Goal: Information Seeking & Learning: Learn about a topic

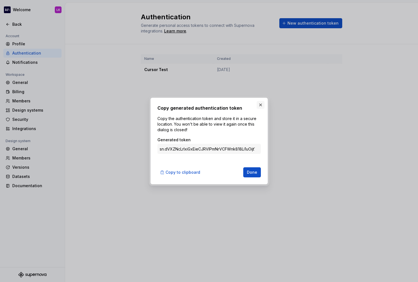
click at [261, 104] on button "button" at bounding box center [261, 105] width 8 height 8
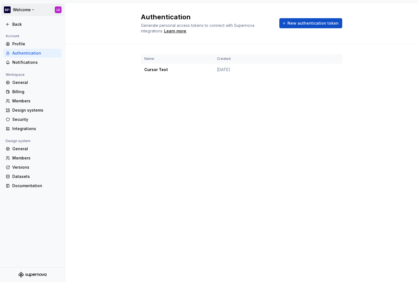
click at [21, 8] on html "Welcome LK Back Account Profile Authentication Notifications Workspace General …" at bounding box center [209, 141] width 418 height 282
click at [26, 31] on div "Workspace Accor" at bounding box center [41, 25] width 70 height 15
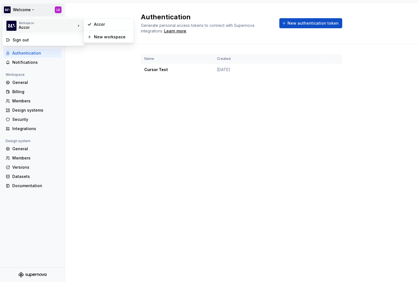
click at [103, 81] on html "Welcome LK Back Account Profile Authentication Notifications Workspace General …" at bounding box center [209, 141] width 418 height 282
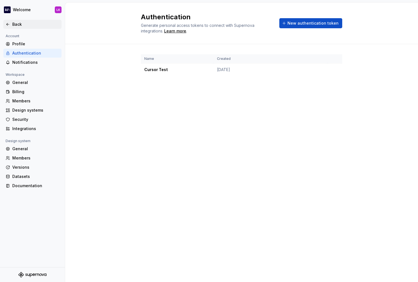
click at [14, 23] on div "Back" at bounding box center [35, 25] width 47 height 6
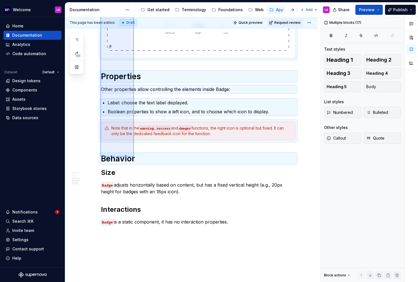
scroll to position [503, 0]
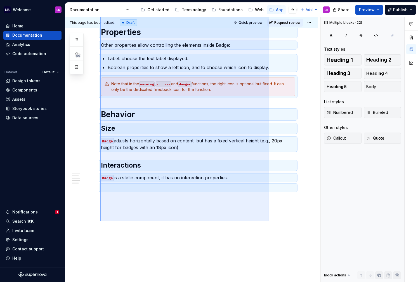
drag, startPoint x: 100, startPoint y: 96, endPoint x: 269, endPoint y: 221, distance: 209.5
click at [269, 221] on div "This page has been edited. Draft Quick preview Request review Hidden page Badge…" at bounding box center [192, 149] width 255 height 265
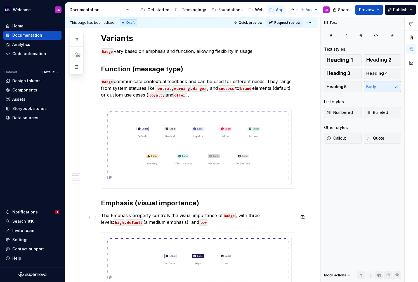
scroll to position [222, 0]
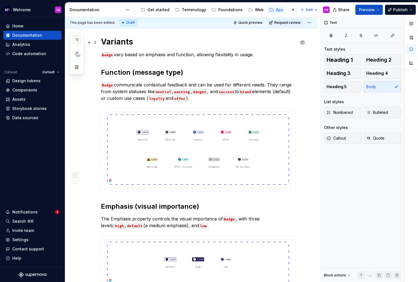
click at [77, 44] on button "button" at bounding box center [77, 40] width 10 height 10
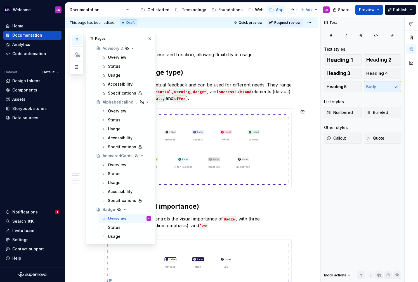
scroll to position [137, 0]
click at [117, 57] on div "Overview" at bounding box center [117, 59] width 18 height 6
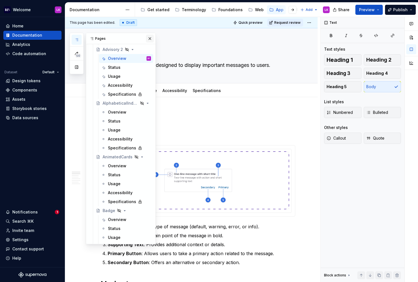
click at [149, 37] on button "button" at bounding box center [150, 39] width 8 height 8
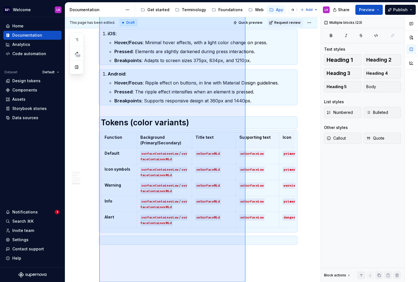
scroll to position [1045, 0]
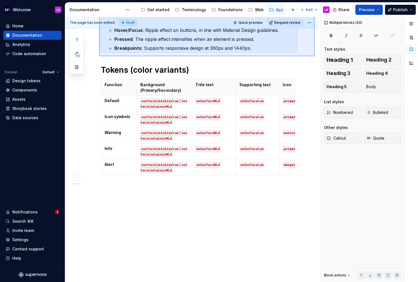
drag, startPoint x: 99, startPoint y: 36, endPoint x: 315, endPoint y: 56, distance: 216.4
click at [315, 56] on div "This page has been edited. Draft Quick preview Request review Hidden page Advis…" at bounding box center [192, 149] width 255 height 265
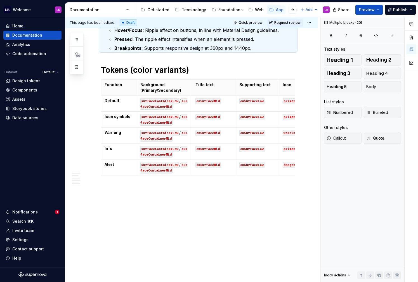
copy div "**********"
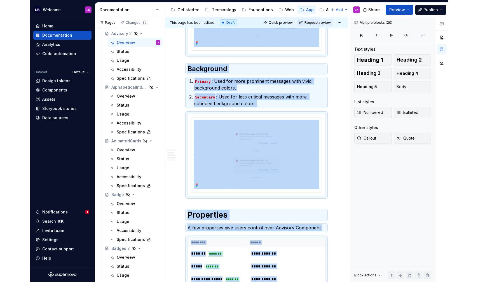
scroll to position [375, 0]
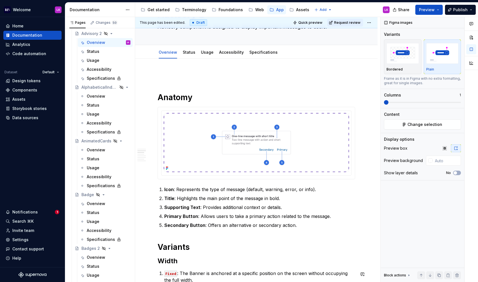
scroll to position [0, 0]
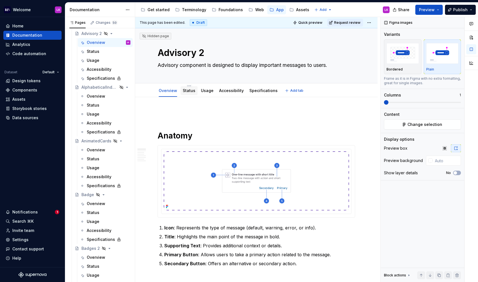
click at [187, 90] on link "Status" at bounding box center [189, 90] width 13 height 5
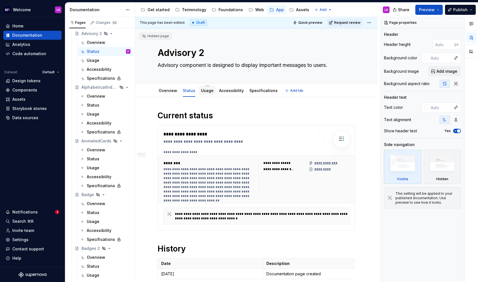
click at [201, 91] on link "Usage" at bounding box center [207, 90] width 13 height 5
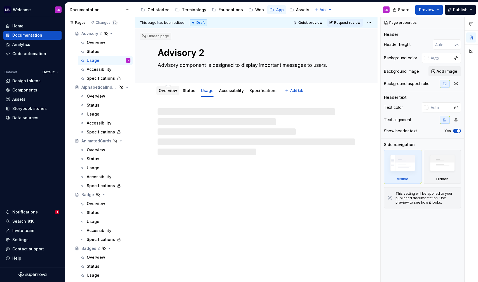
click at [171, 90] on link "Overview" at bounding box center [168, 90] width 18 height 5
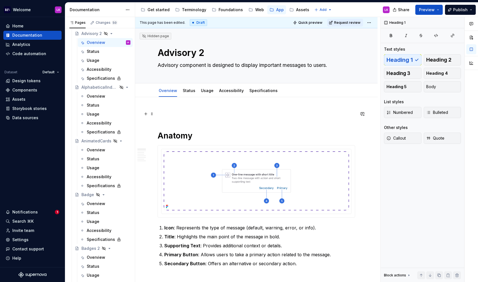
click at [178, 117] on p at bounding box center [255, 113] width 197 height 7
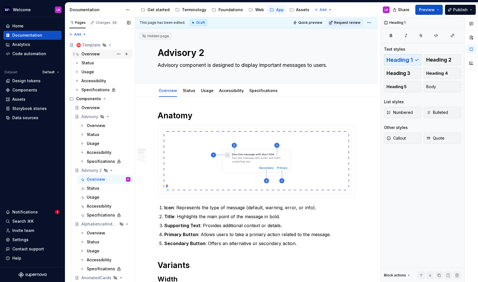
click at [94, 55] on div "Overview" at bounding box center [90, 54] width 18 height 6
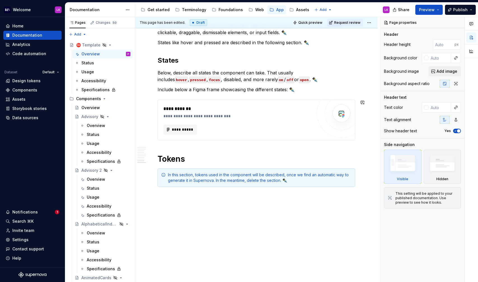
scroll to position [820, 0]
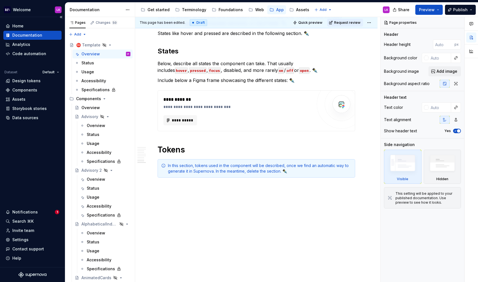
click at [25, 3] on div "Welcome LK" at bounding box center [32, 10] width 65 height 15
click at [103, 100] on icon "Page tree" at bounding box center [104, 99] width 4 height 4
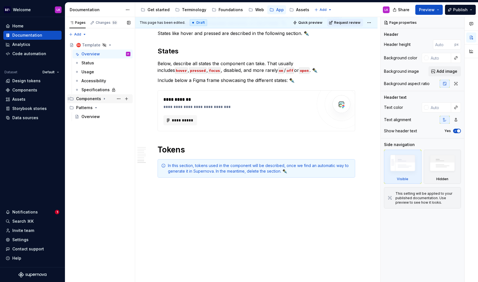
click at [103, 97] on icon "Page tree" at bounding box center [104, 99] width 4 height 4
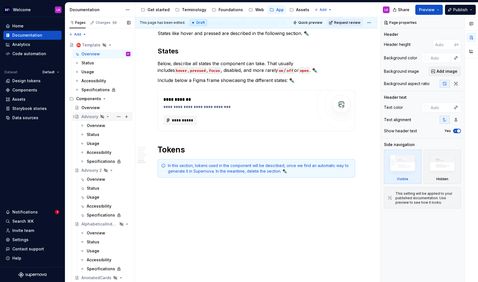
click at [109, 117] on icon "Page tree" at bounding box center [107, 116] width 4 height 4
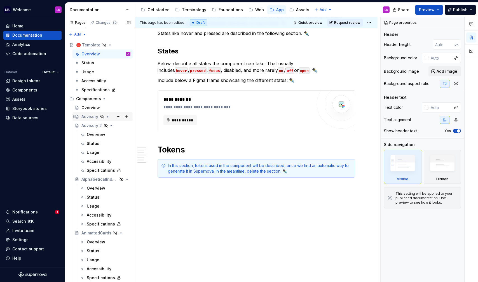
click at [109, 117] on icon "Page tree" at bounding box center [107, 116] width 4 height 4
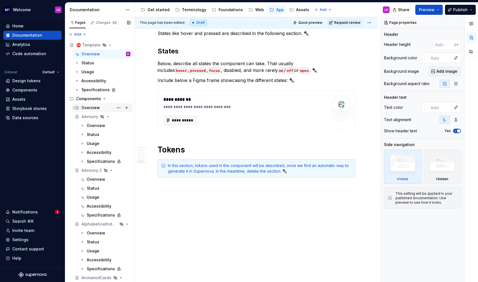
click at [97, 108] on div "Overview" at bounding box center [90, 108] width 18 height 6
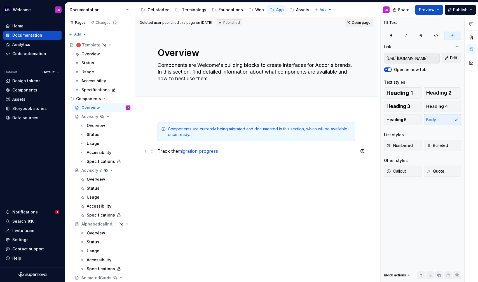
click at [202, 154] on p "Track the migration progress" at bounding box center [255, 151] width 197 height 7
click at [193, 153] on link "migration progress" at bounding box center [198, 151] width 40 height 6
click at [96, 126] on div "Overview" at bounding box center [96, 126] width 18 height 6
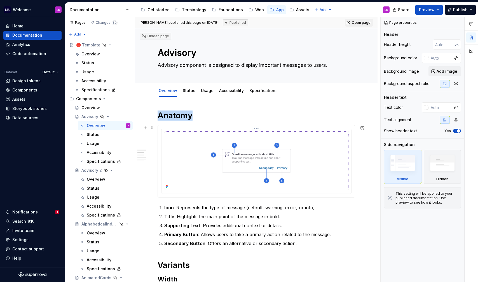
click at [185, 153] on img at bounding box center [256, 160] width 185 height 59
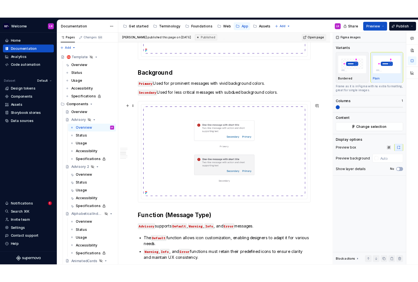
scroll to position [370, 0]
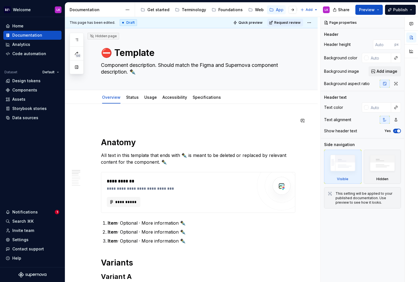
scroll to position [13, 0]
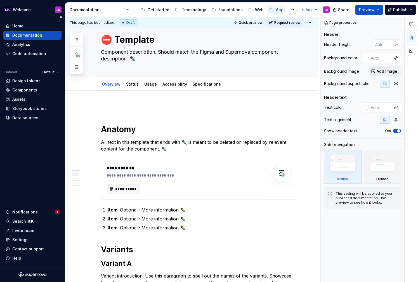
type textarea "*"
